Goal: Task Accomplishment & Management: Manage account settings

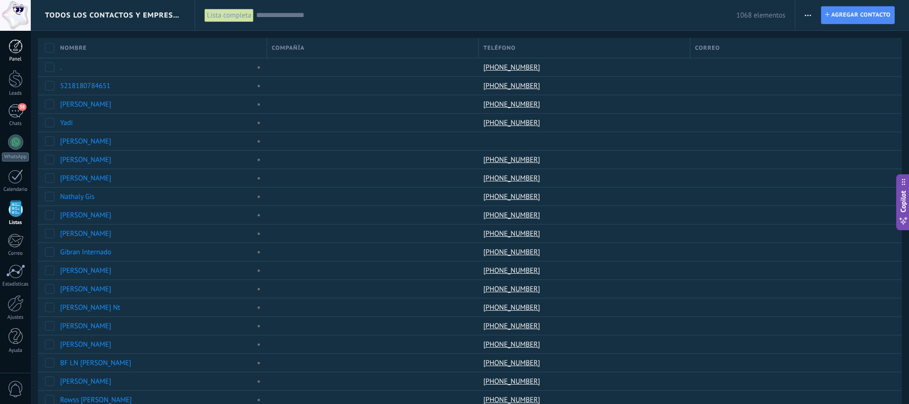
scroll to position [9, 0]
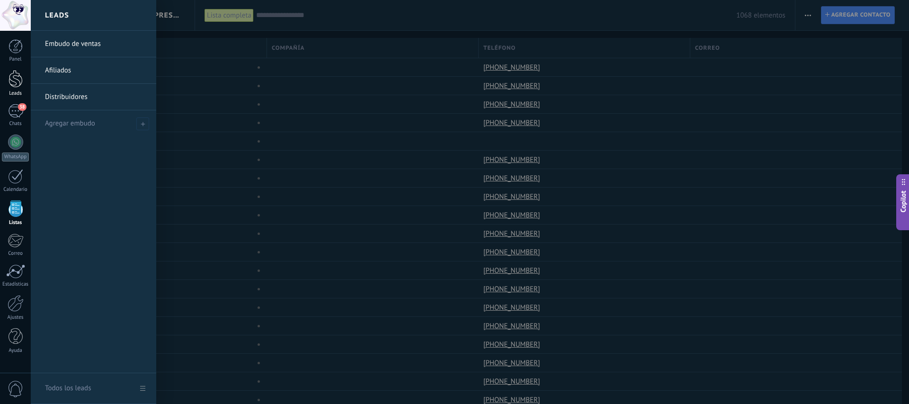
click at [14, 76] on div at bounding box center [16, 79] width 14 height 18
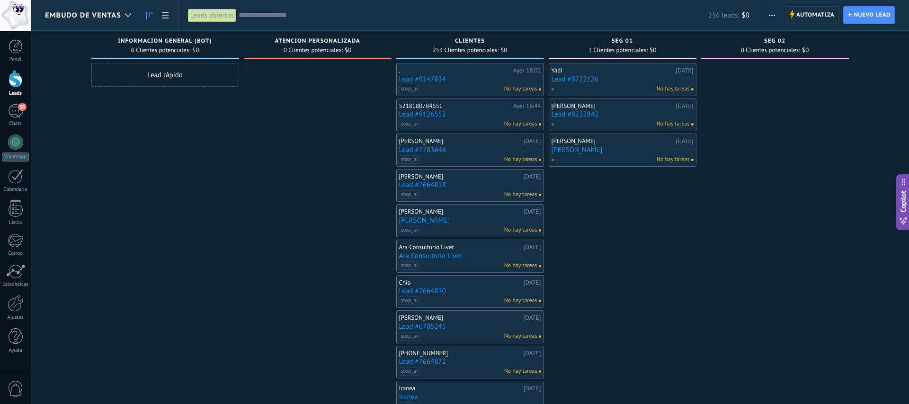
click at [269, 15] on input "text" at bounding box center [473, 15] width 469 height 10
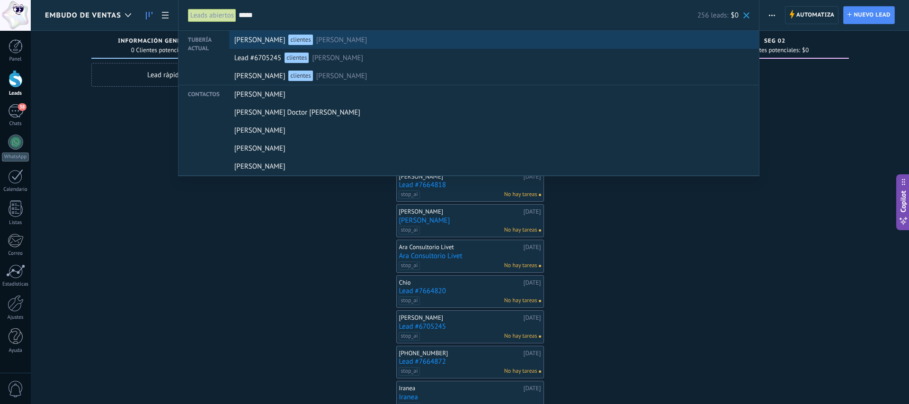
type input "*****"
click at [338, 37] on span "[PERSON_NAME]" at bounding box center [341, 40] width 51 height 18
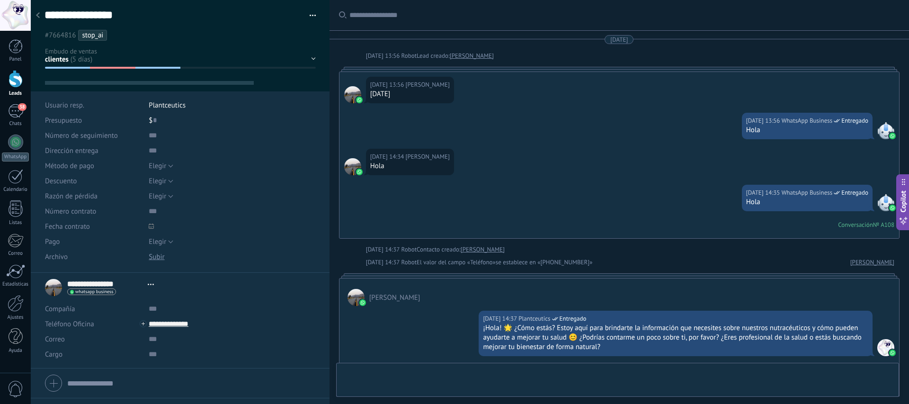
type textarea "**********"
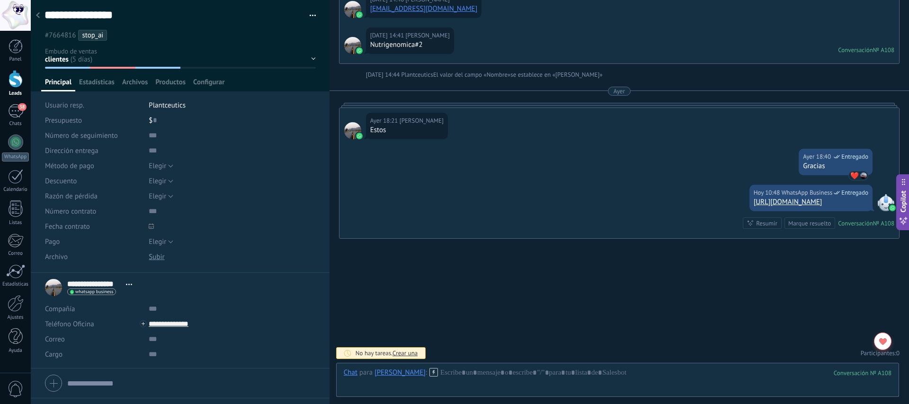
click at [102, 34] on span "stop_ai" at bounding box center [92, 35] width 21 height 9
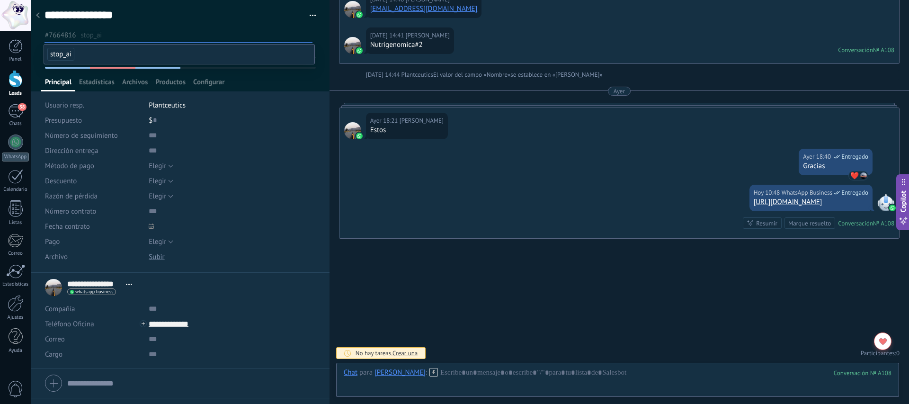
click at [188, 33] on input "text" at bounding box center [195, 35] width 231 height 10
drag, startPoint x: 259, startPoint y: 87, endPoint x: 262, endPoint y: 79, distance: 8.1
click at [259, 87] on div "Principal Estadísticas Archivos Productos Configurar" at bounding box center [180, 85] width 278 height 14
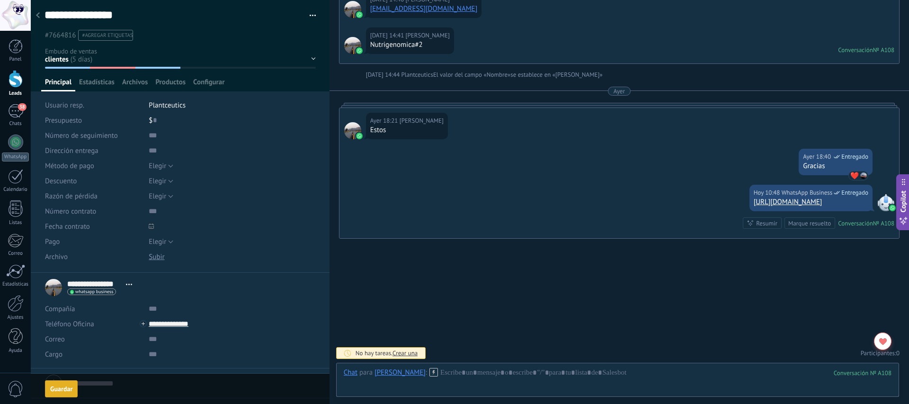
click at [0, 0] on div "información general (BOT) Atención Personalizada clientes seg 01 seg 02 Pedido …" at bounding box center [0, 0] width 0 height 0
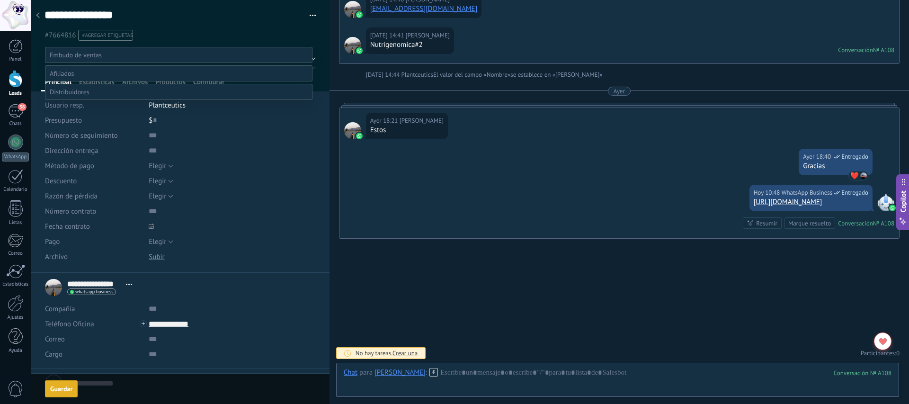
click at [0, 0] on label "información general (BOT)" at bounding box center [0, 0] width 0 height 0
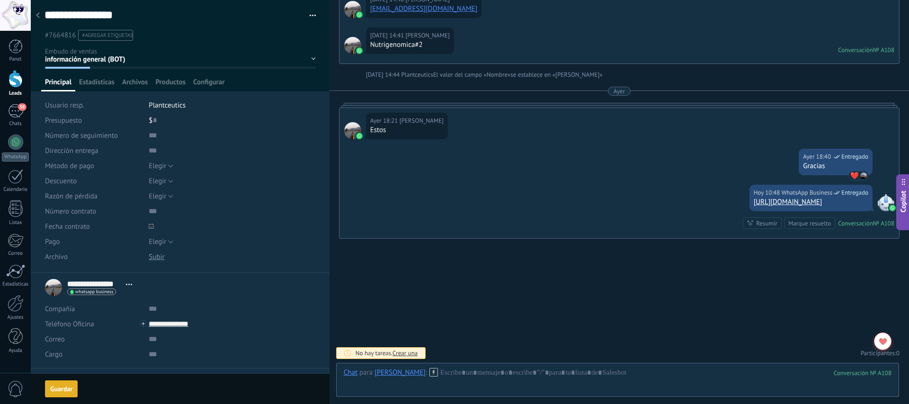
scroll to position [0, 0]
drag, startPoint x: 68, startPoint y: 387, endPoint x: 72, endPoint y: 363, distance: 24.4
click at [68, 387] on span "Guardar" at bounding box center [61, 389] width 22 height 7
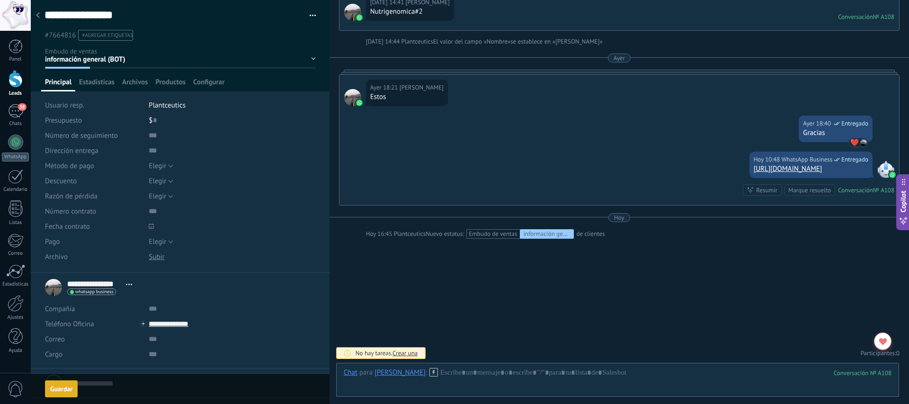
click at [37, 11] on div at bounding box center [37, 16] width 13 height 18
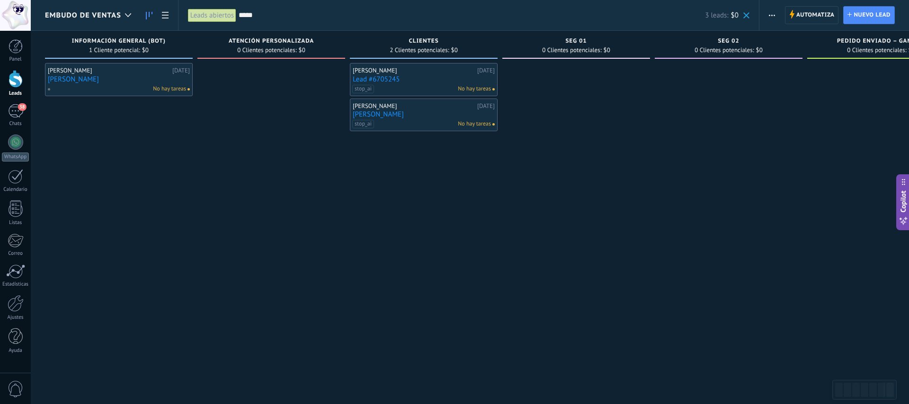
drag, startPoint x: 746, startPoint y: 16, endPoint x: 427, endPoint y: 117, distance: 334.5
click at [745, 17] on span at bounding box center [746, 15] width 6 height 6
